Goal: Task Accomplishment & Management: Manage account settings

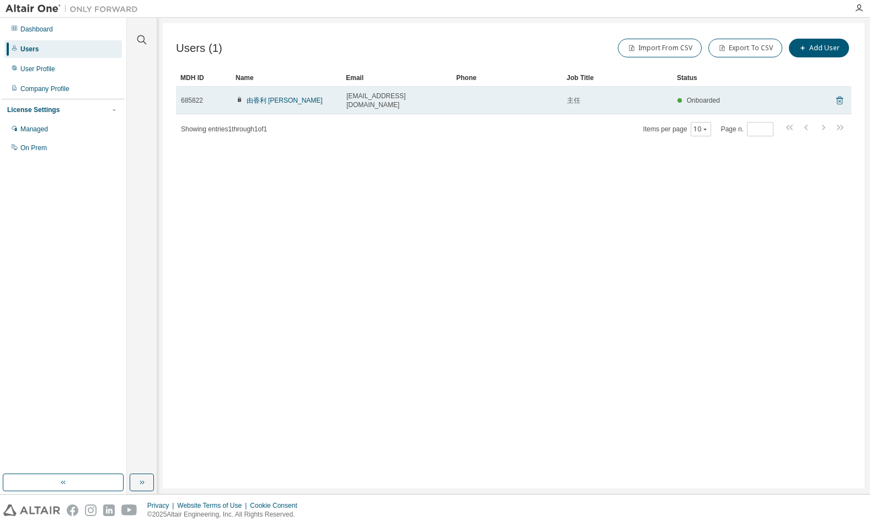
click at [841, 97] on icon at bounding box center [840, 100] width 10 height 13
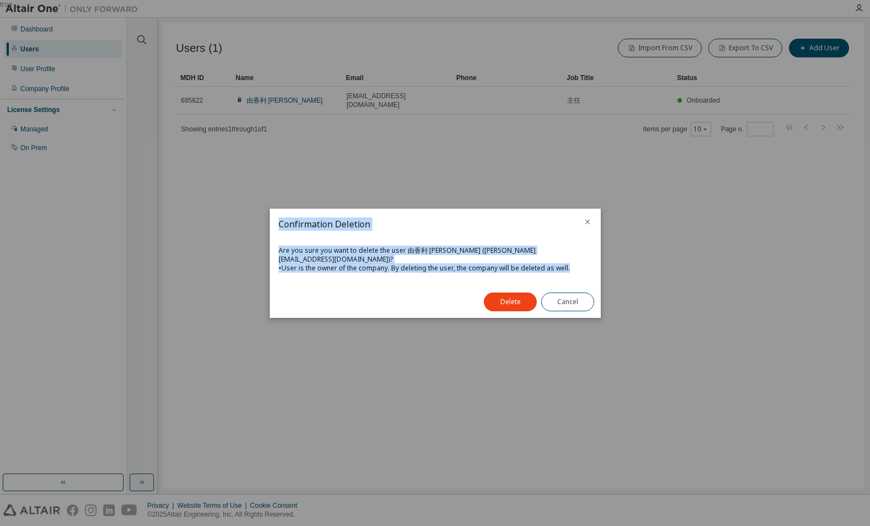
drag, startPoint x: 521, startPoint y: 259, endPoint x: 302, endPoint y: 225, distance: 221.7
click at [283, 221] on div "Confirmation Deletion Are you sure you want to delete the user 由香利 岡井 (okai.yuk…" at bounding box center [435, 263] width 331 height 109
drag, startPoint x: 307, startPoint y: 225, endPoint x: 297, endPoint y: 238, distance: 16.5
click at [296, 244] on div "Are you sure you want to delete the user 由香利 岡井 (okai.yukari@tktk.co.jp)? • Use…" at bounding box center [435, 262] width 331 height 46
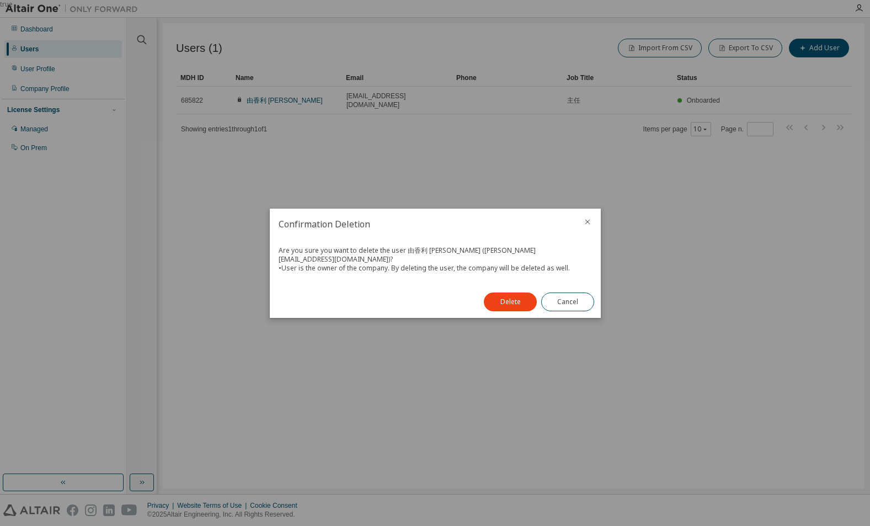
click at [278, 228] on h2 "Confirmation Deletion" at bounding box center [422, 224] width 305 height 31
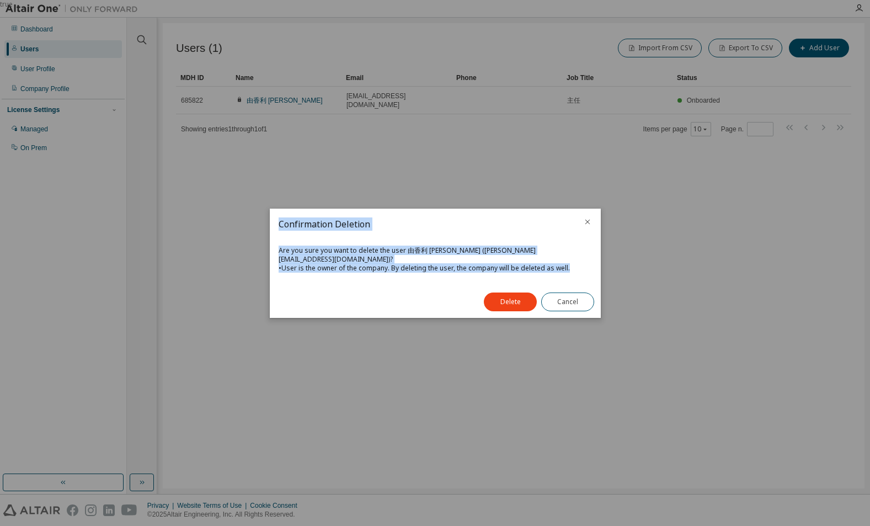
drag, startPoint x: 277, startPoint y: 228, endPoint x: 428, endPoint y: 257, distance: 153.3
click at [577, 264] on div "Confirmation Deletion Are you sure you want to delete the user 由香利 岡井 (okai.yuk…" at bounding box center [435, 263] width 331 height 109
copy div "Confirmation Deletion Are you sure you want to delete the user 由香利 岡井 (okai.yuk…"
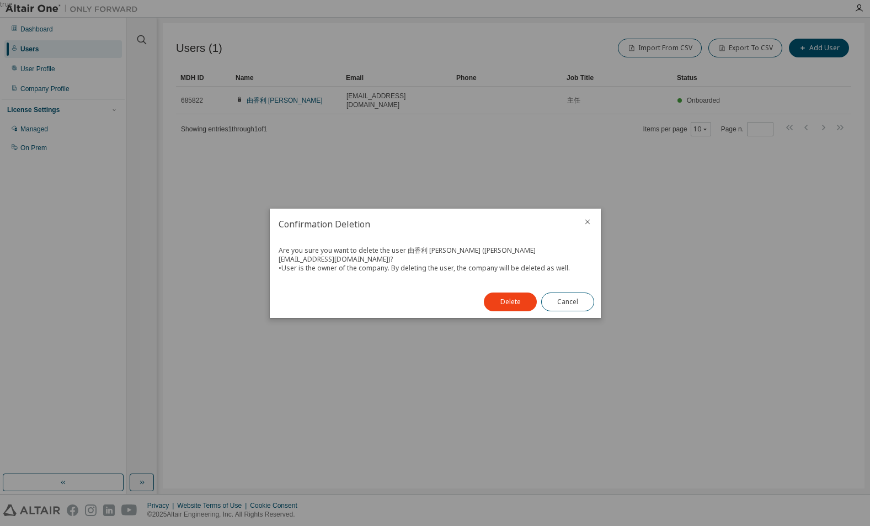
click at [497, 169] on div "true" at bounding box center [435, 263] width 870 height 526
click at [522, 300] on button "Delete" at bounding box center [510, 301] width 53 height 19
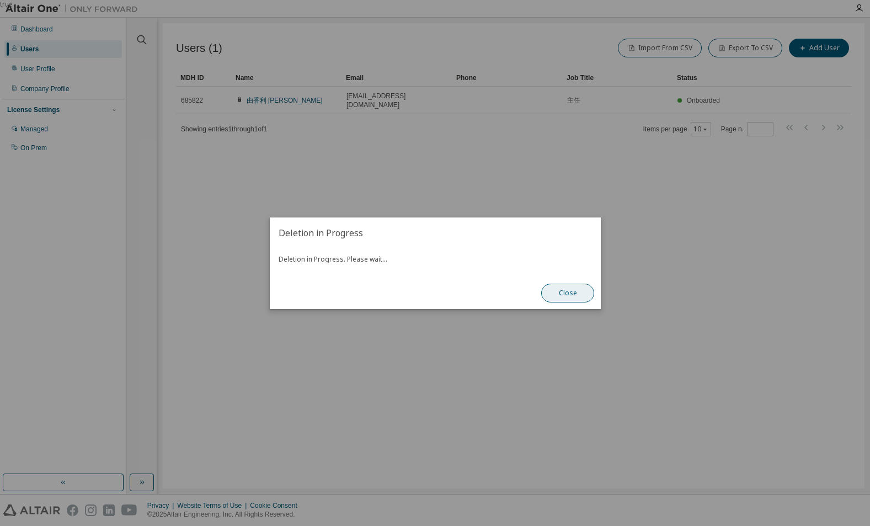
click at [556, 295] on button "Close" at bounding box center [567, 293] width 53 height 19
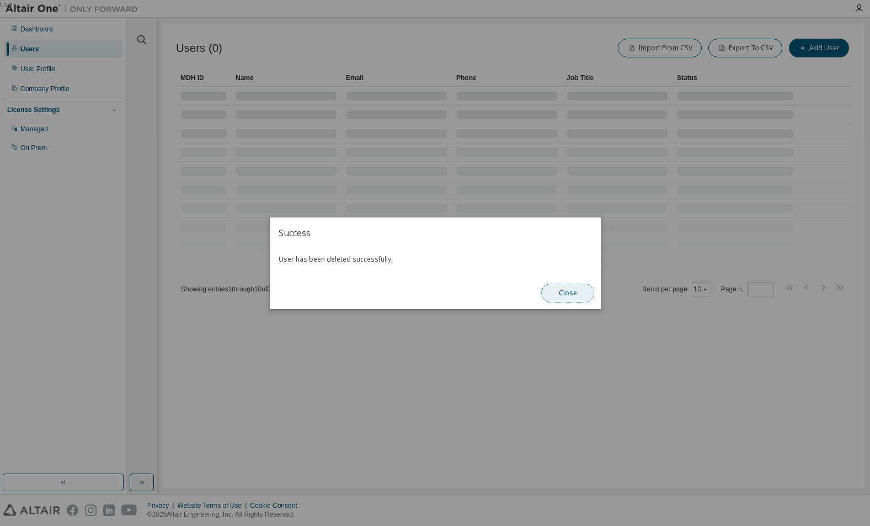
click at [567, 291] on button "Close" at bounding box center [567, 293] width 53 height 19
